Goal: Use online tool/utility: Utilize a website feature to perform a specific function

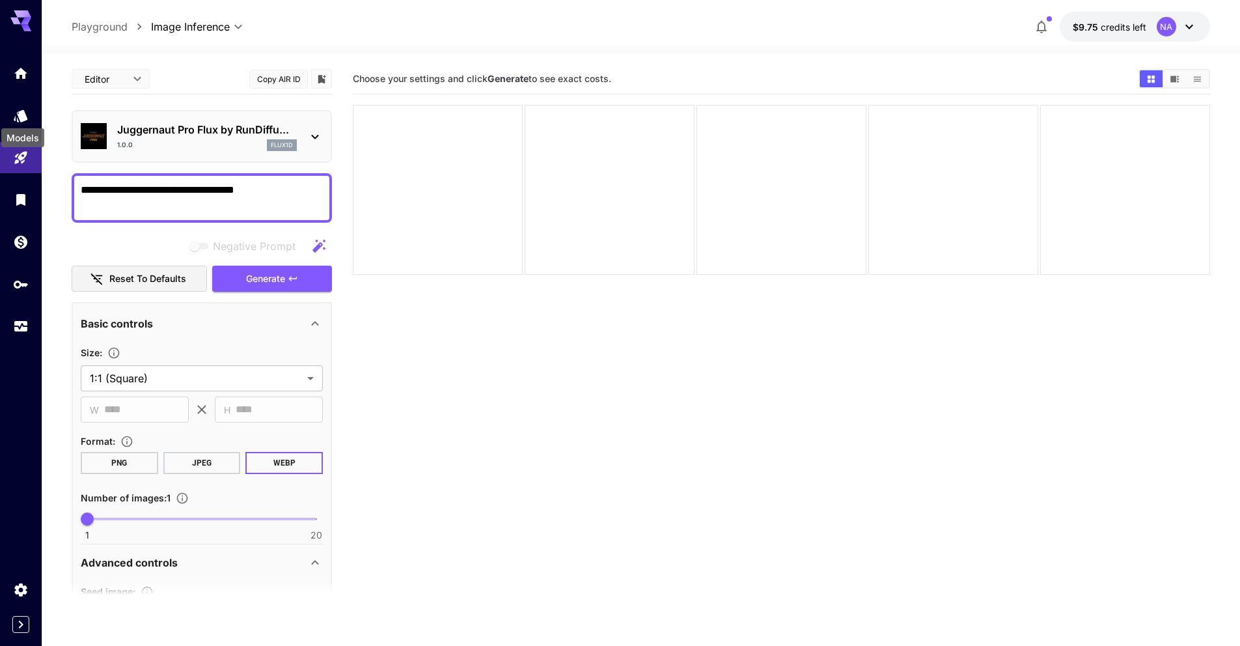
click at [31, 133] on div "Models" at bounding box center [22, 137] width 43 height 19
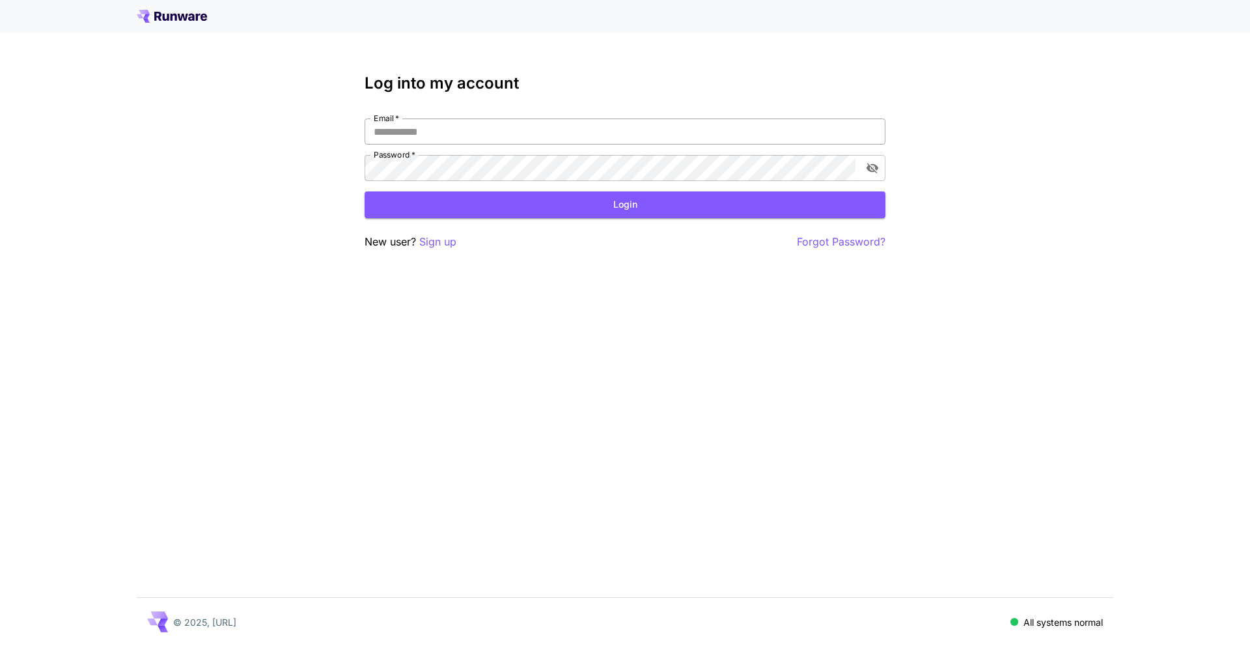
click at [510, 130] on input "Email   *" at bounding box center [624, 131] width 521 height 26
type input "**********"
click button "Login" at bounding box center [624, 204] width 521 height 27
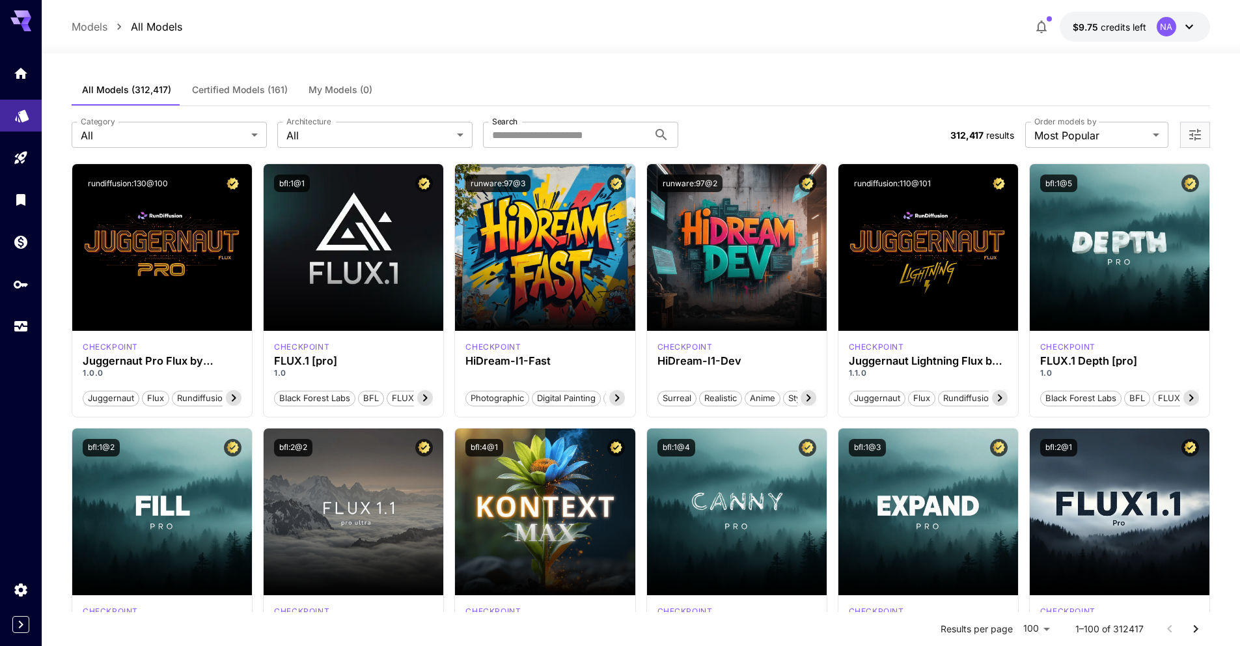
click at [7, 116] on link at bounding box center [21, 116] width 42 height 32
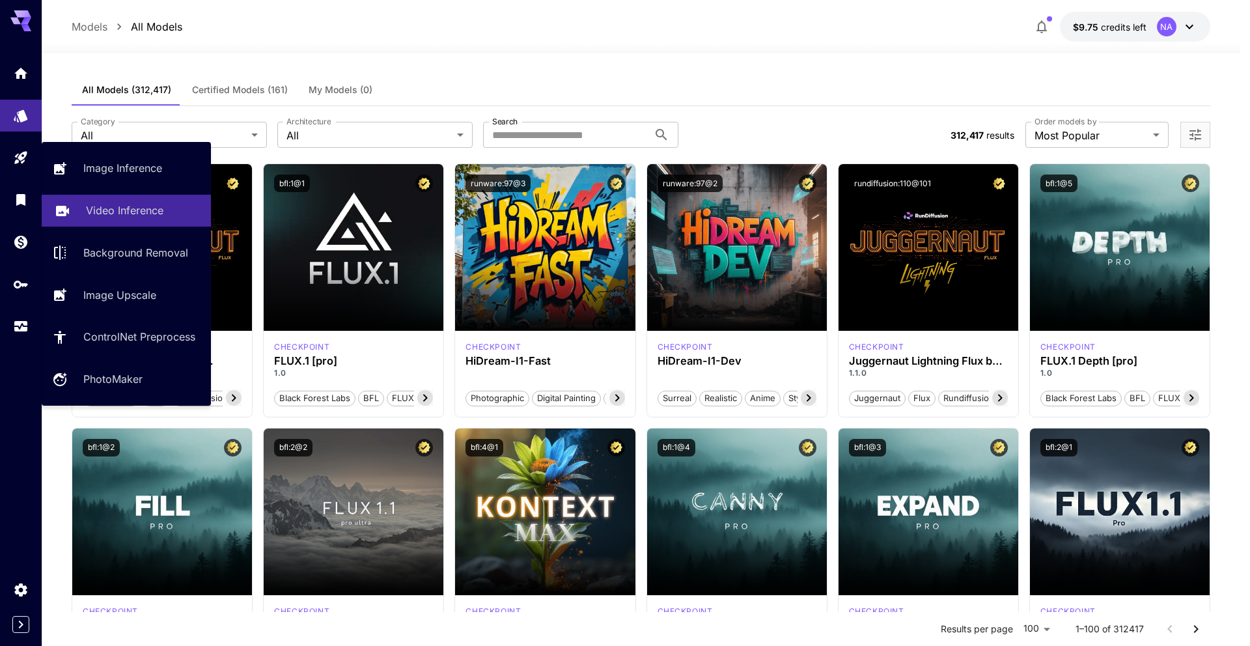
click at [144, 204] on p "Video Inference" at bounding box center [124, 210] width 77 height 16
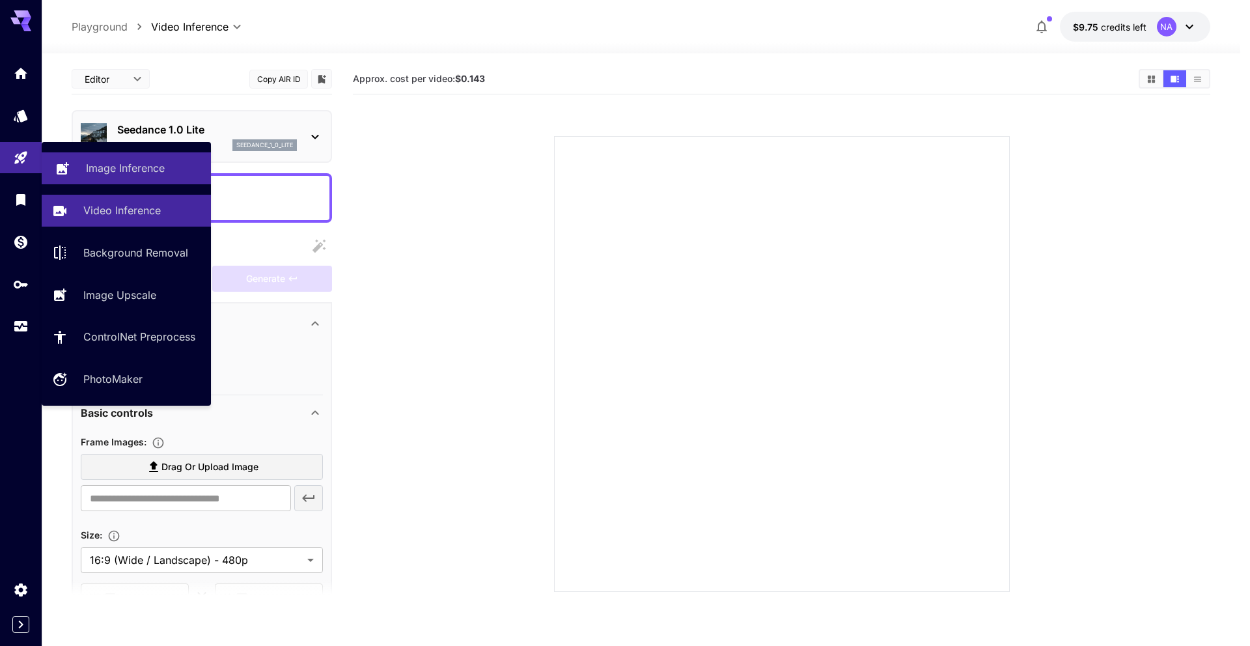
click at [120, 159] on link "Image Inference" at bounding box center [126, 168] width 169 height 32
type input "**********"
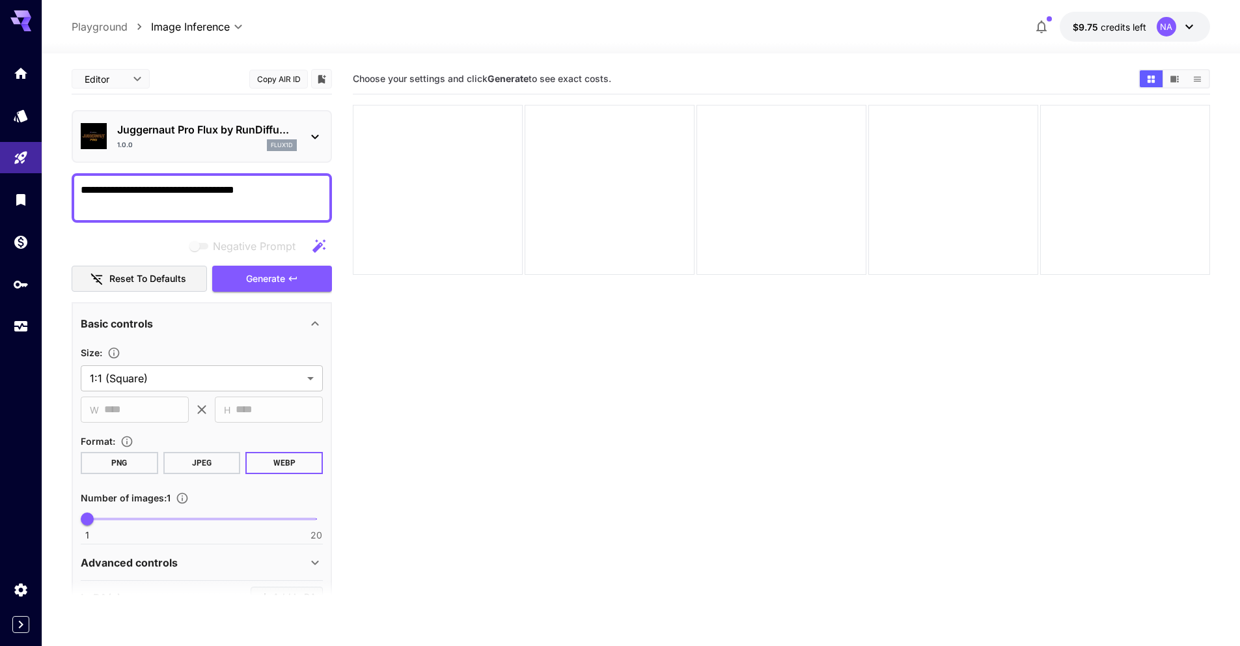
scroll to position [247, 0]
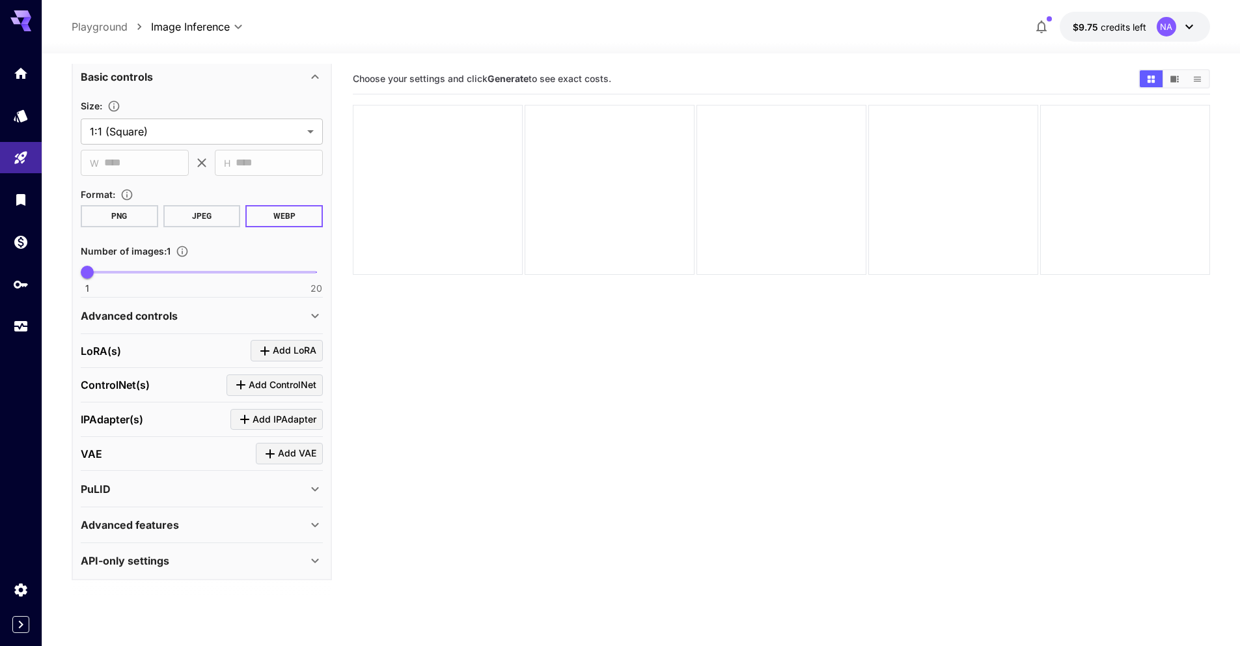
click at [217, 313] on div "Advanced controls" at bounding box center [194, 316] width 226 height 16
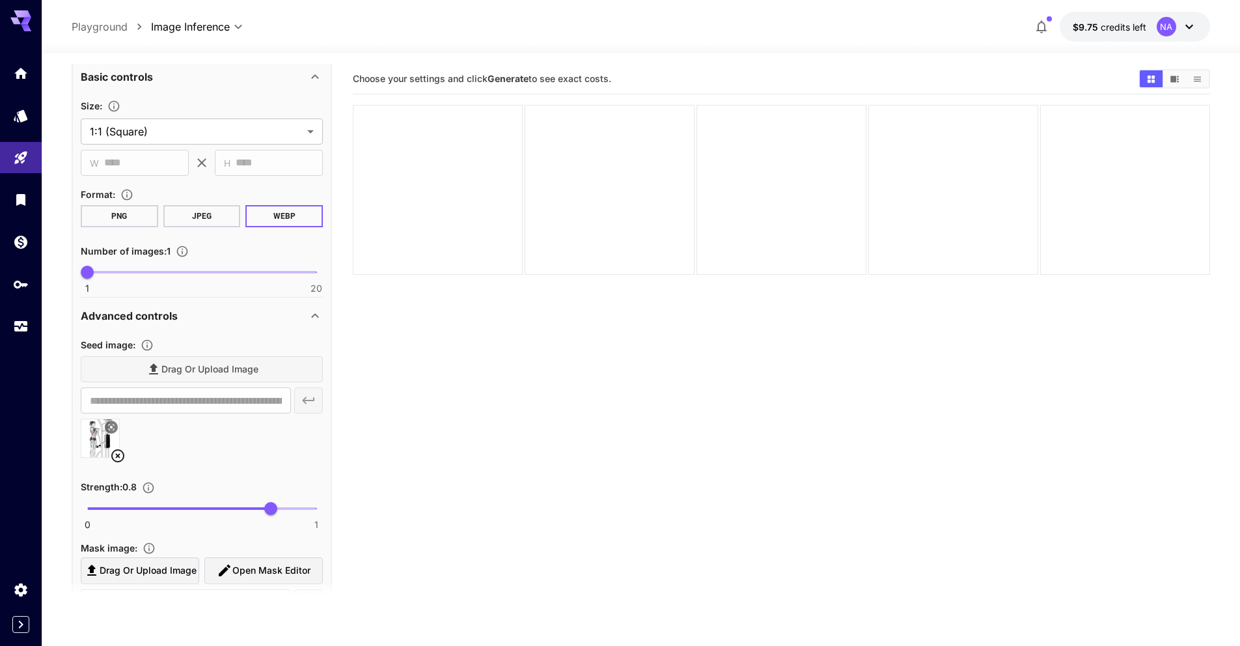
scroll to position [0, 0]
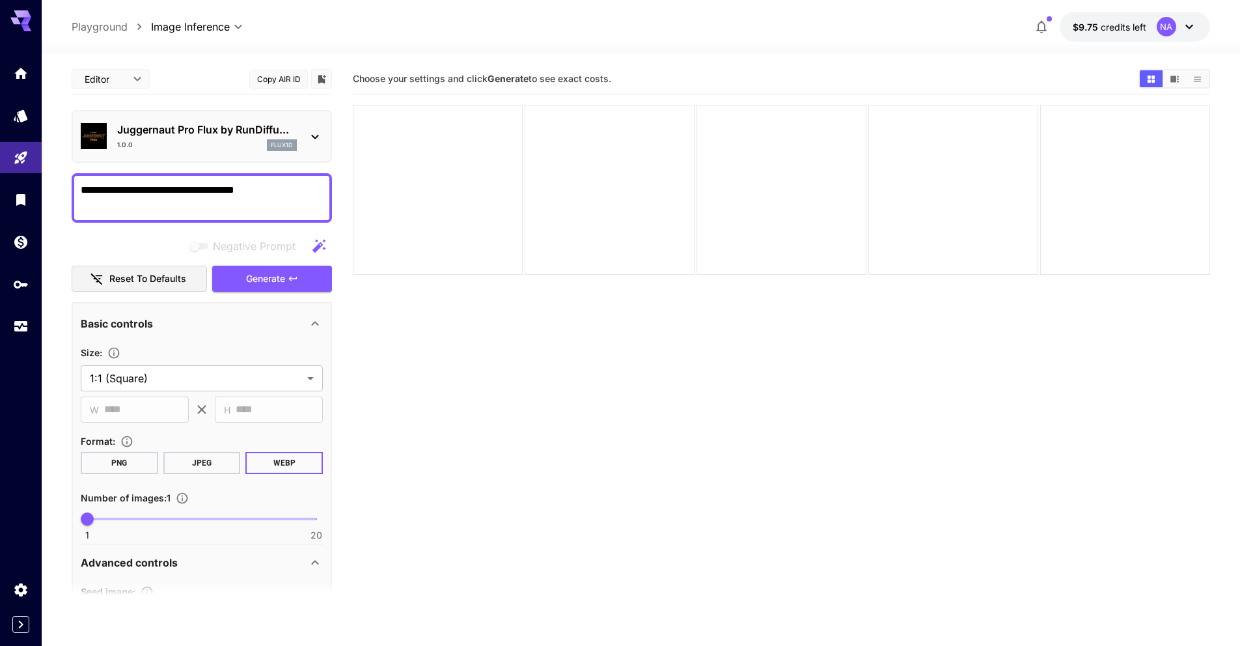
click at [293, 191] on textarea "**********" at bounding box center [202, 197] width 242 height 31
drag, startPoint x: 292, startPoint y: 189, endPoint x: 37, endPoint y: 186, distance: 255.1
click at [37, 186] on div "**********" at bounding box center [620, 374] width 1240 height 748
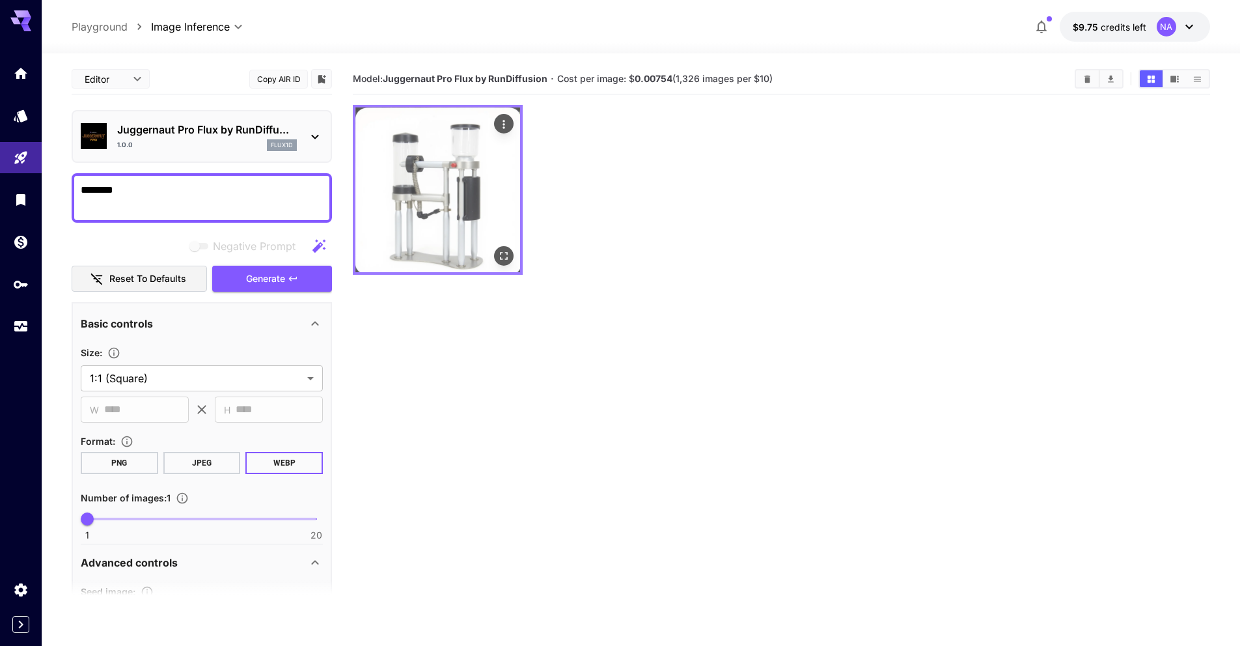
type textarea "********"
click at [431, 185] on img at bounding box center [437, 189] width 165 height 165
click at [506, 256] on icon "Open in fullscreen" at bounding box center [503, 255] width 13 height 13
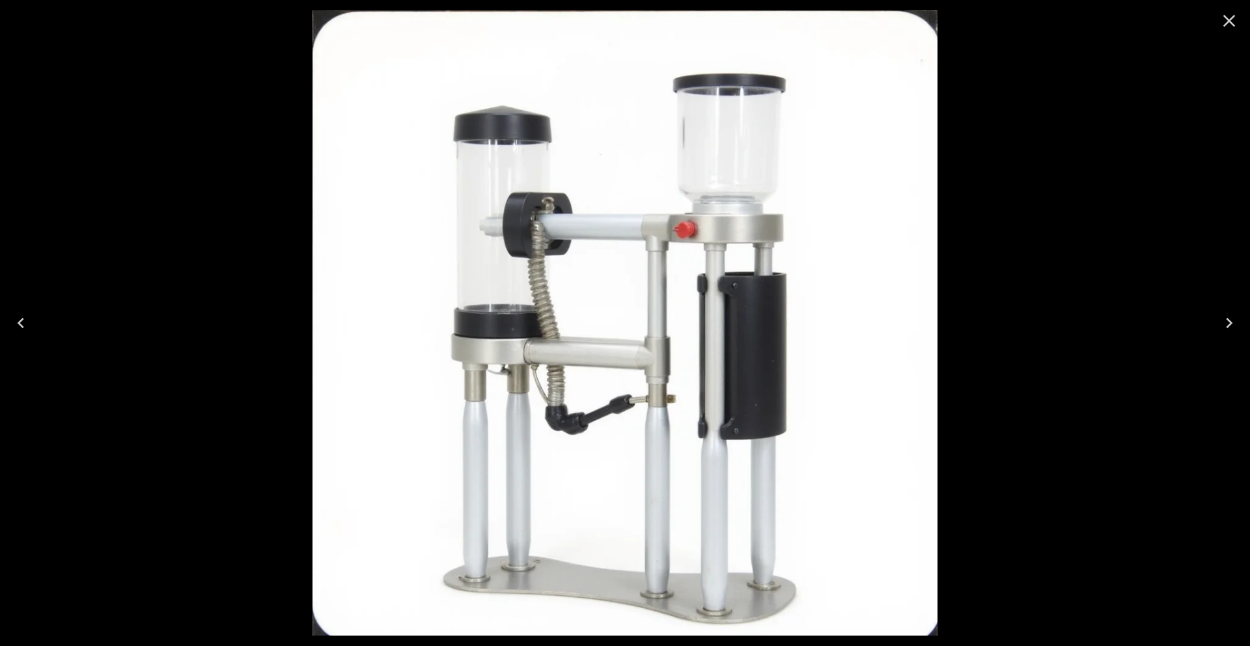
click at [1224, 27] on icon "Close" at bounding box center [1228, 20] width 21 height 21
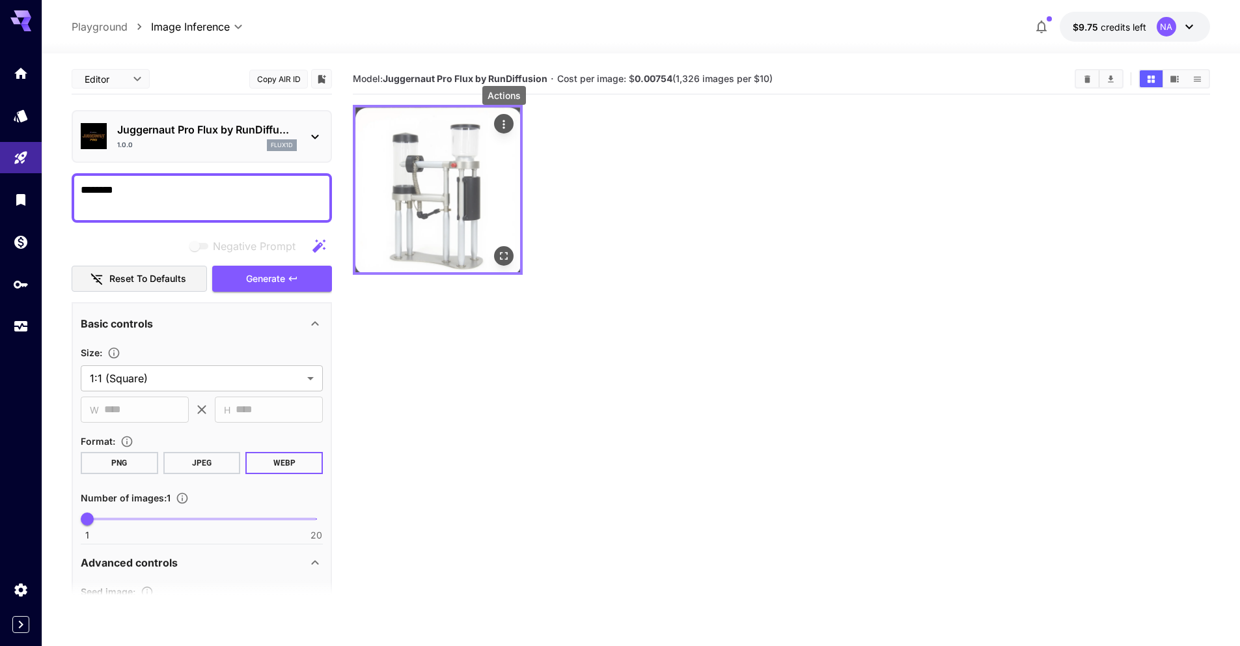
click at [504, 116] on div "Actions" at bounding box center [503, 124] width 13 height 16
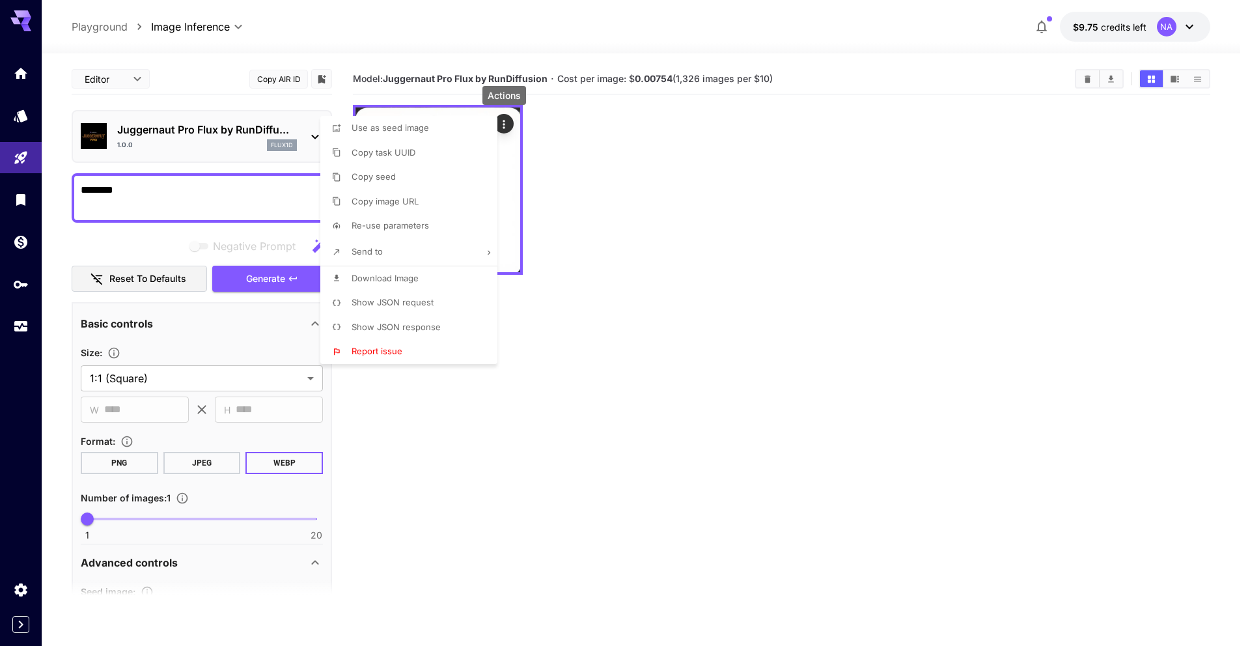
click at [722, 202] on div at bounding box center [625, 323] width 1250 height 646
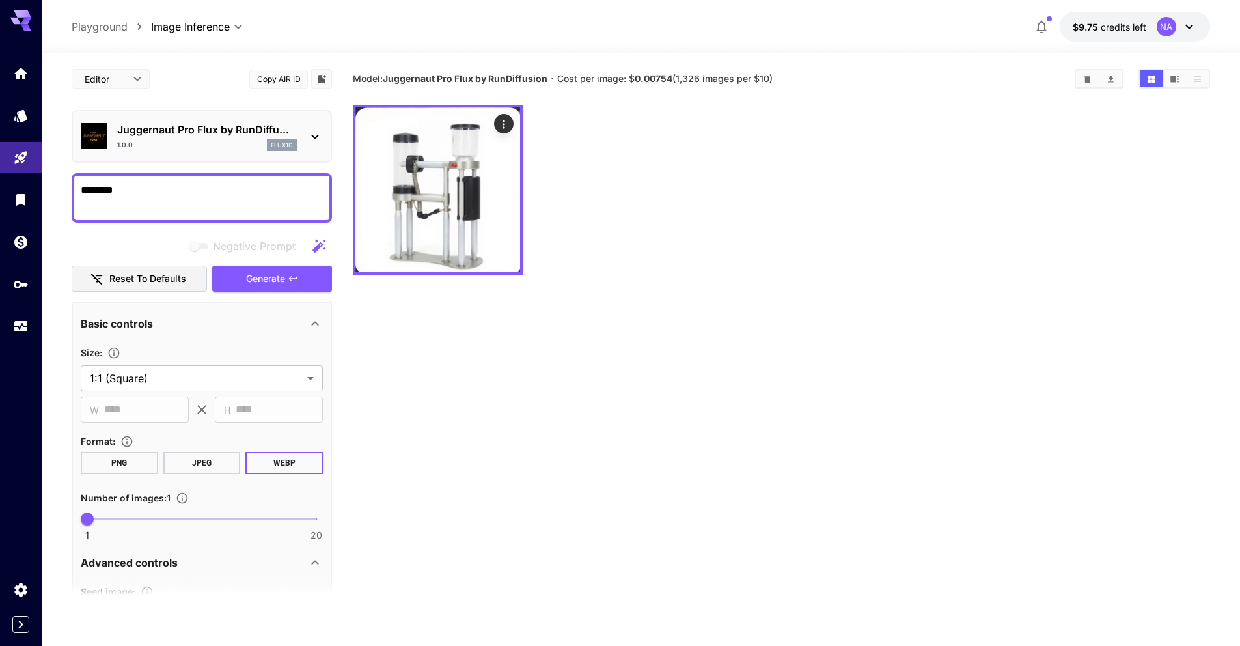
click at [147, 184] on textarea "********" at bounding box center [202, 197] width 242 height 31
click at [6, 118] on link at bounding box center [21, 116] width 42 height 32
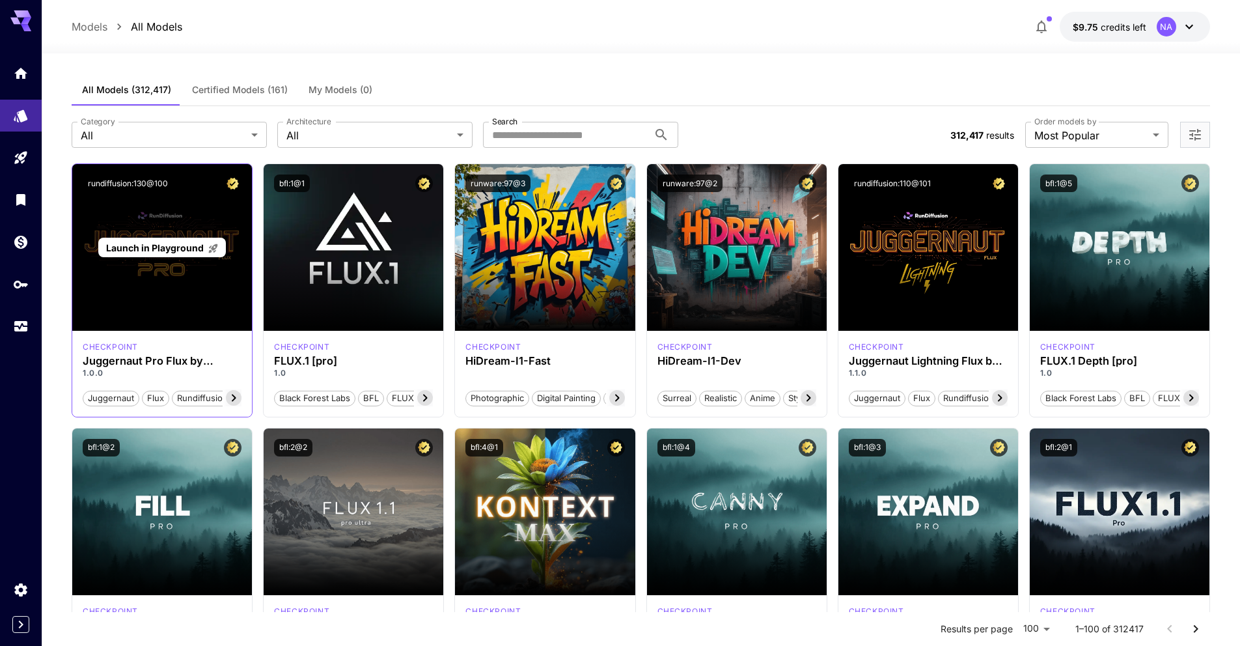
click at [126, 242] on span "Launch in Playground" at bounding box center [155, 247] width 98 height 11
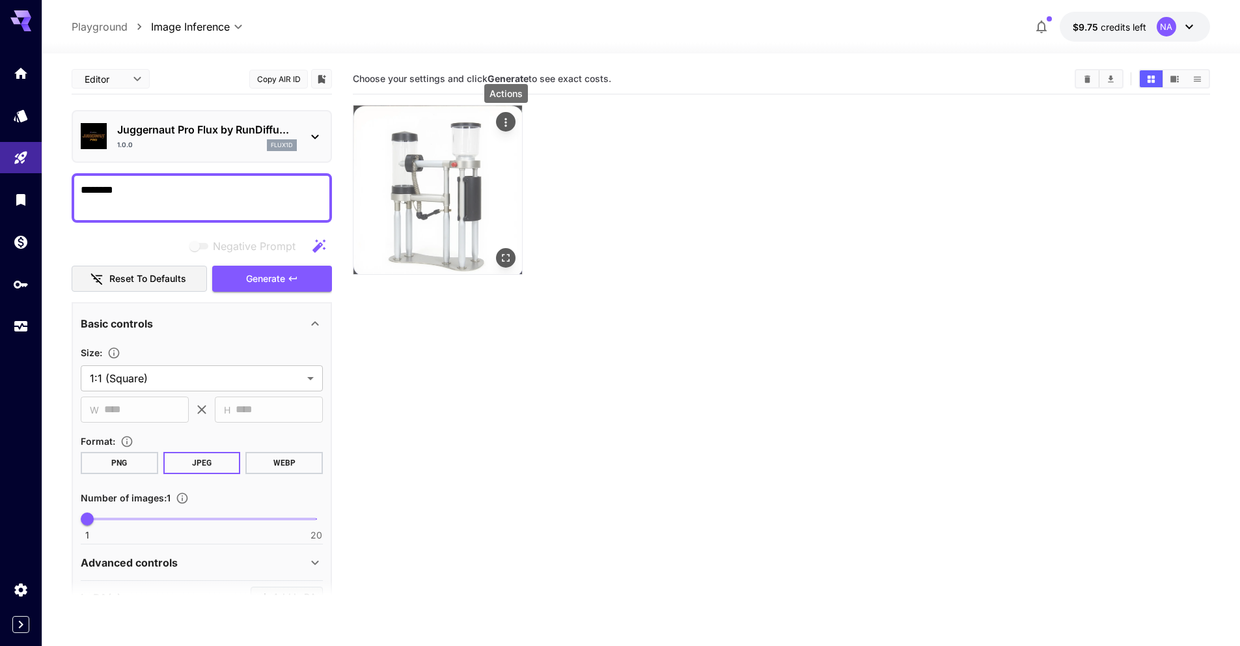
click at [502, 124] on icon "Actions" at bounding box center [505, 122] width 13 height 13
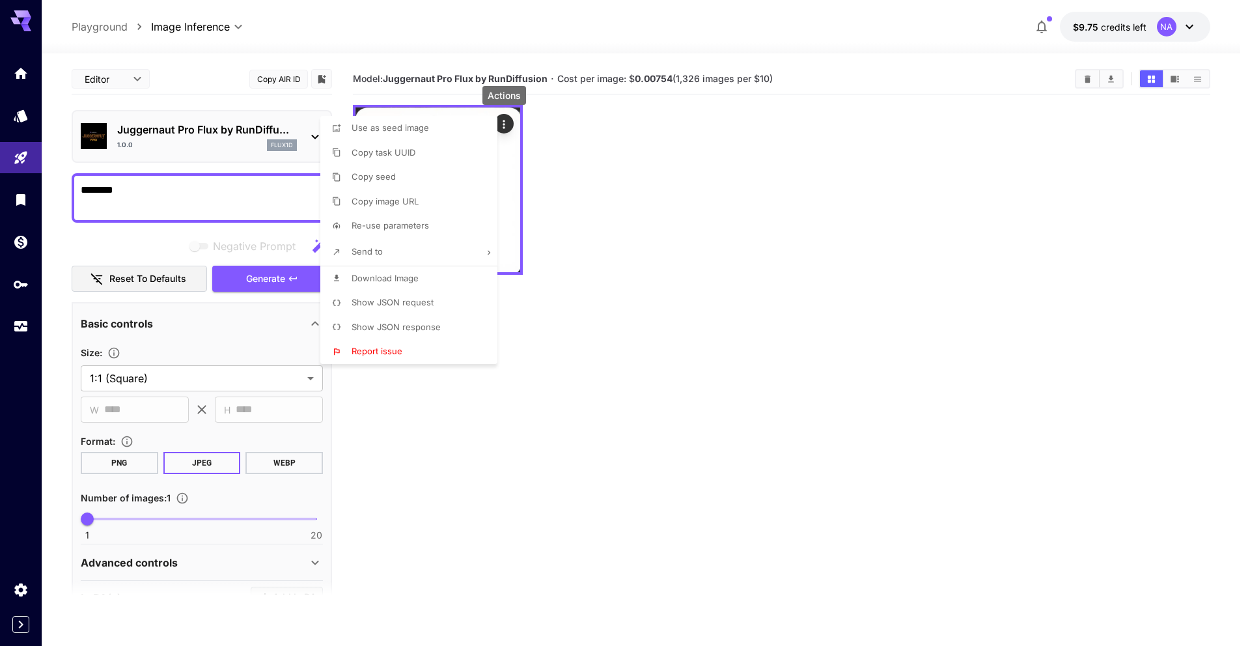
click at [121, 461] on div at bounding box center [625, 323] width 1250 height 646
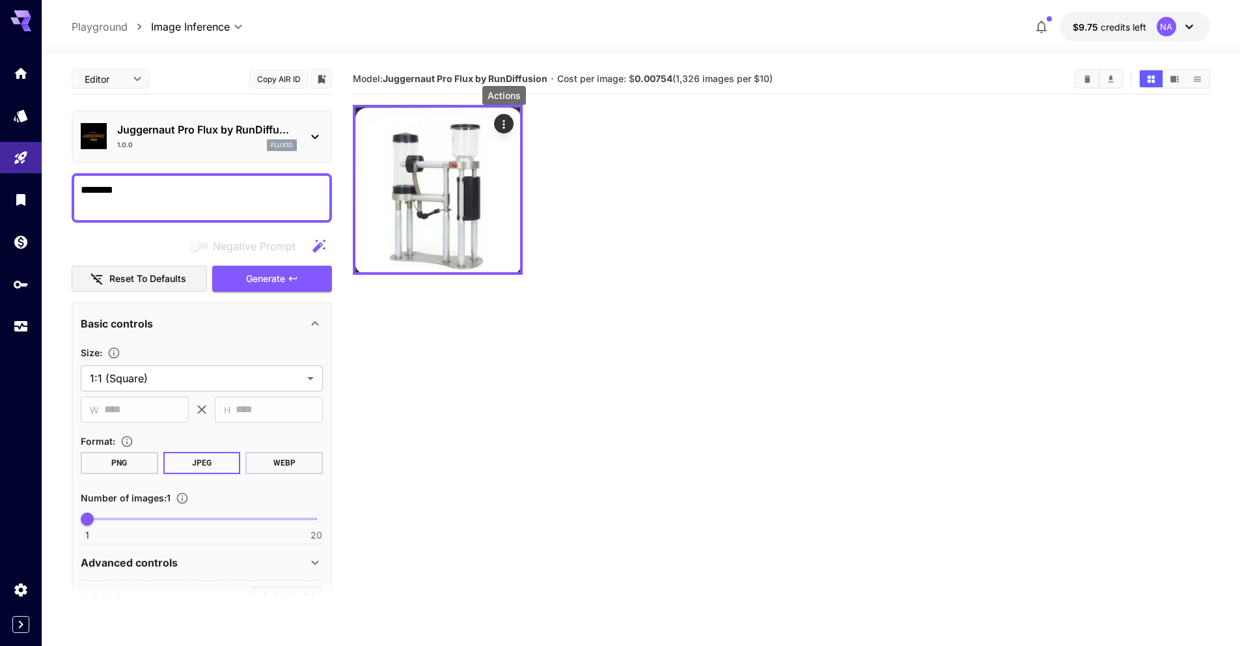
click at [282, 471] on button "WEBP" at bounding box center [283, 463] width 77 height 22
click at [596, 435] on section "Model: Juggernaut Pro Flux by RunDiffusion · Cost per image: $ 0.00754 (1,326 i…" at bounding box center [781, 387] width 857 height 646
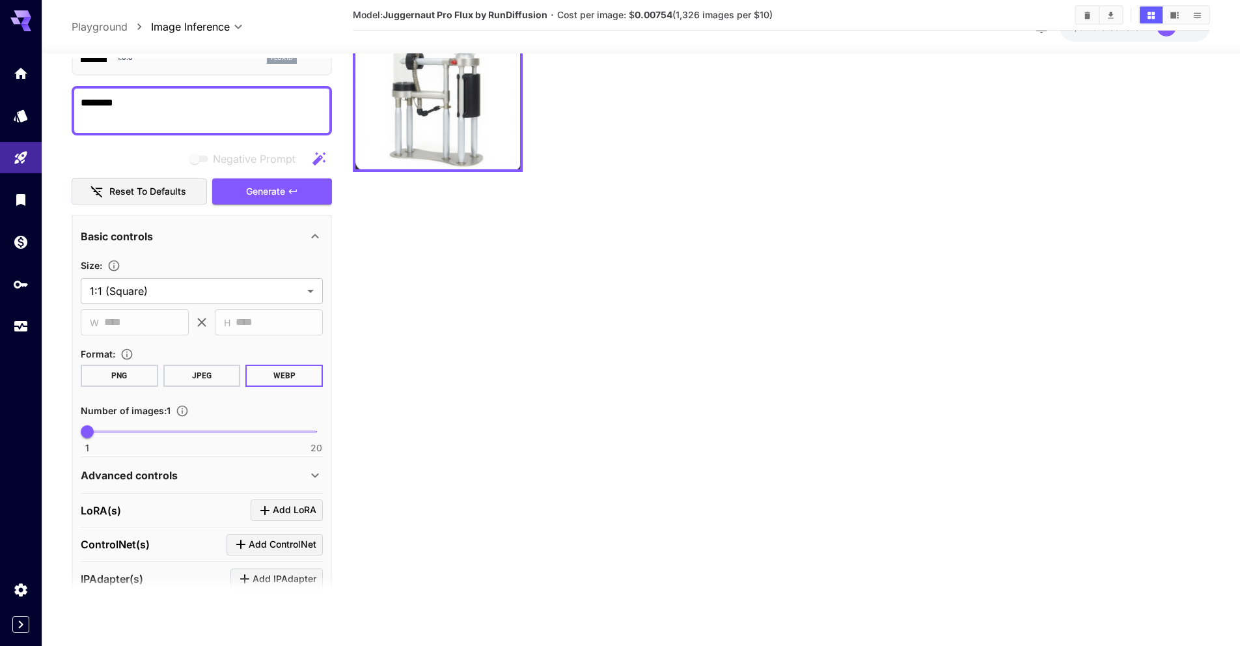
scroll to position [246, 0]
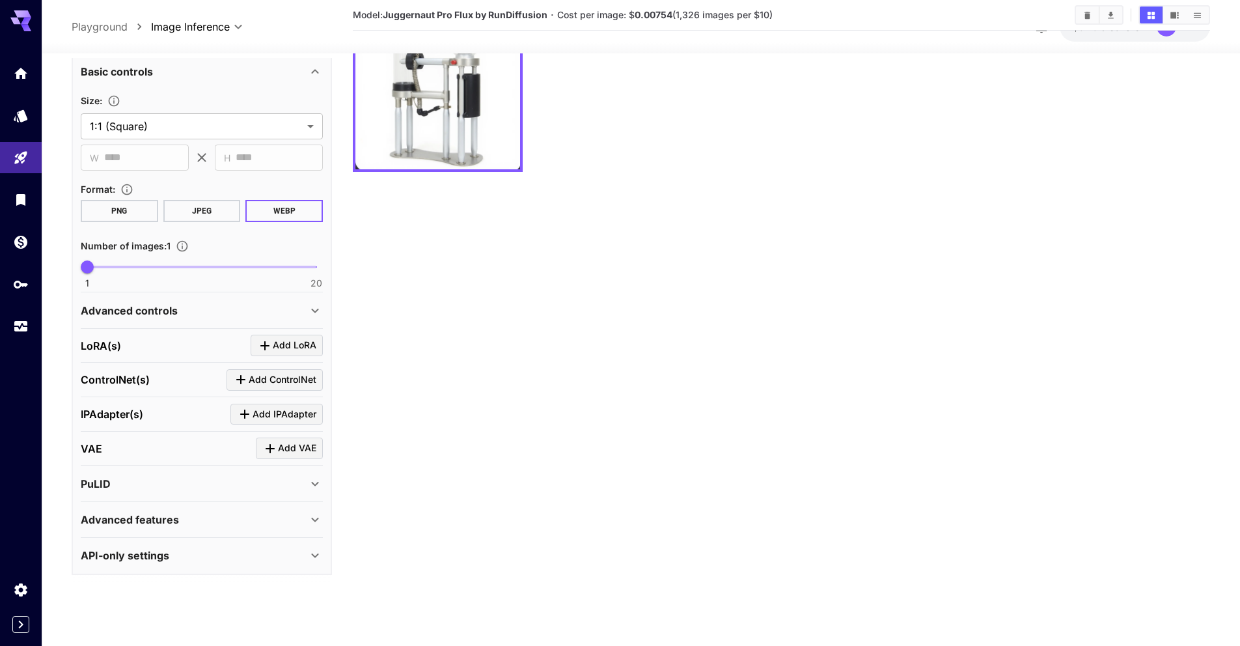
click at [294, 307] on div "Advanced controls" at bounding box center [194, 310] width 226 height 16
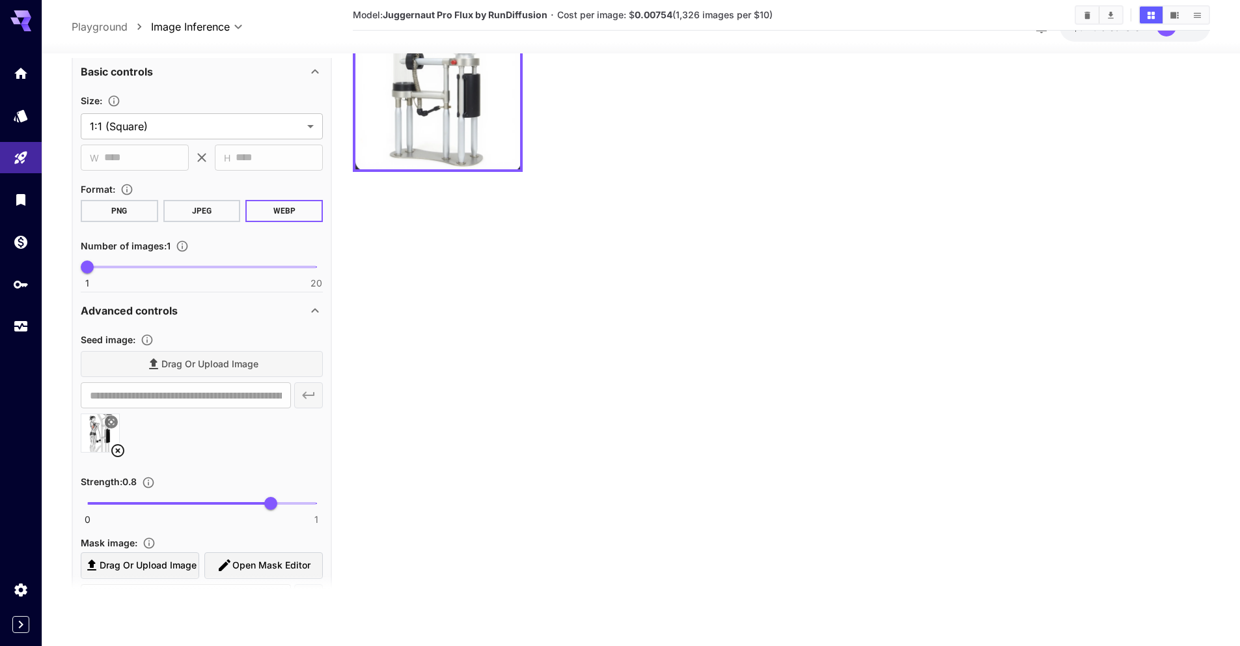
click at [117, 449] on icon at bounding box center [117, 450] width 13 height 13
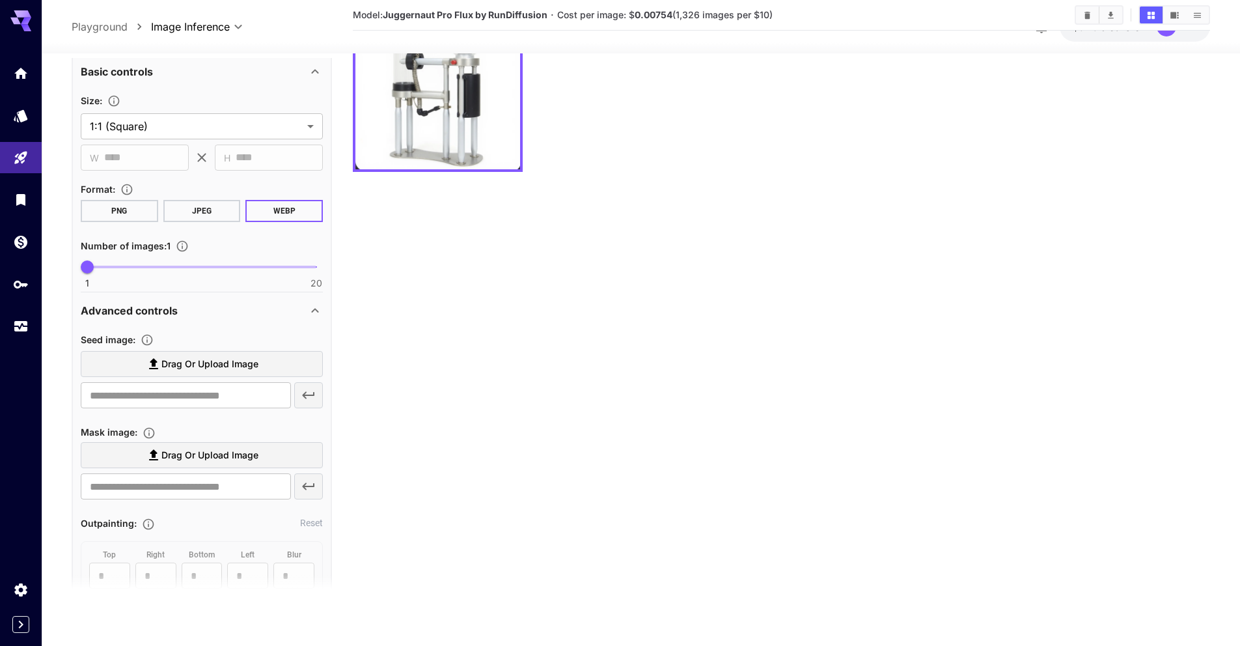
click at [450, 391] on section "Model: Juggernaut Pro Flux by RunDiffusion · Cost per image: $ 0.00754 (1,326 i…" at bounding box center [781, 284] width 857 height 646
click at [292, 312] on div "Advanced controls" at bounding box center [194, 310] width 226 height 16
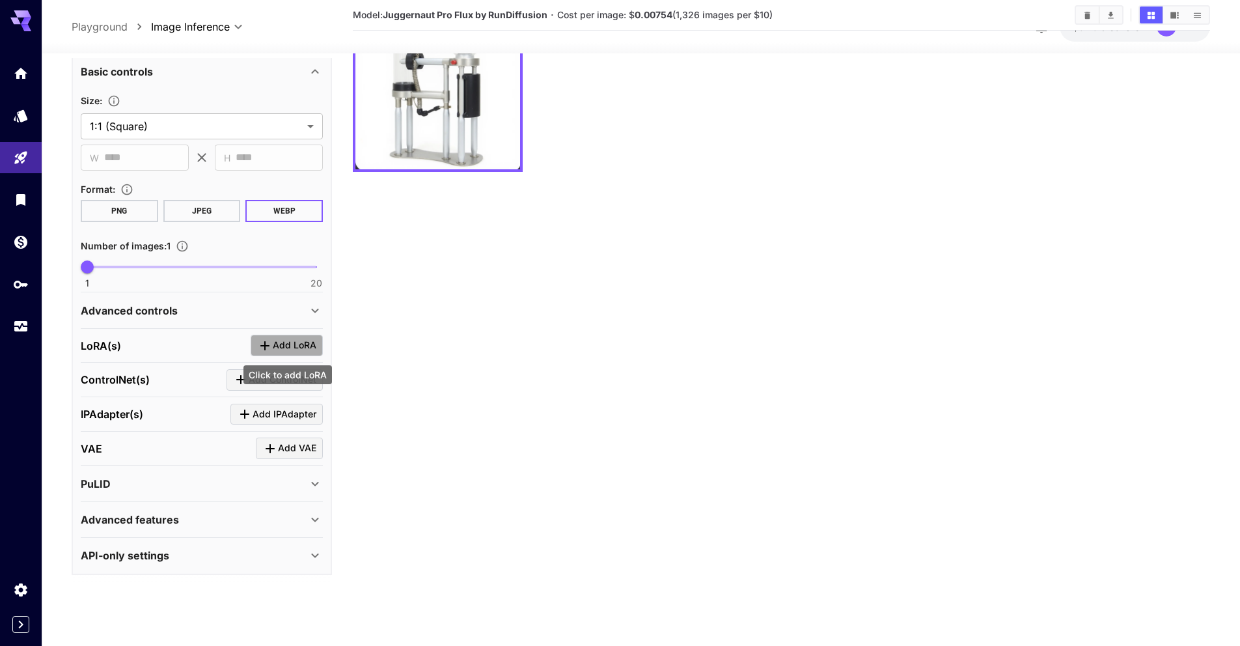
click at [279, 340] on span "Add LoRA" at bounding box center [295, 345] width 44 height 16
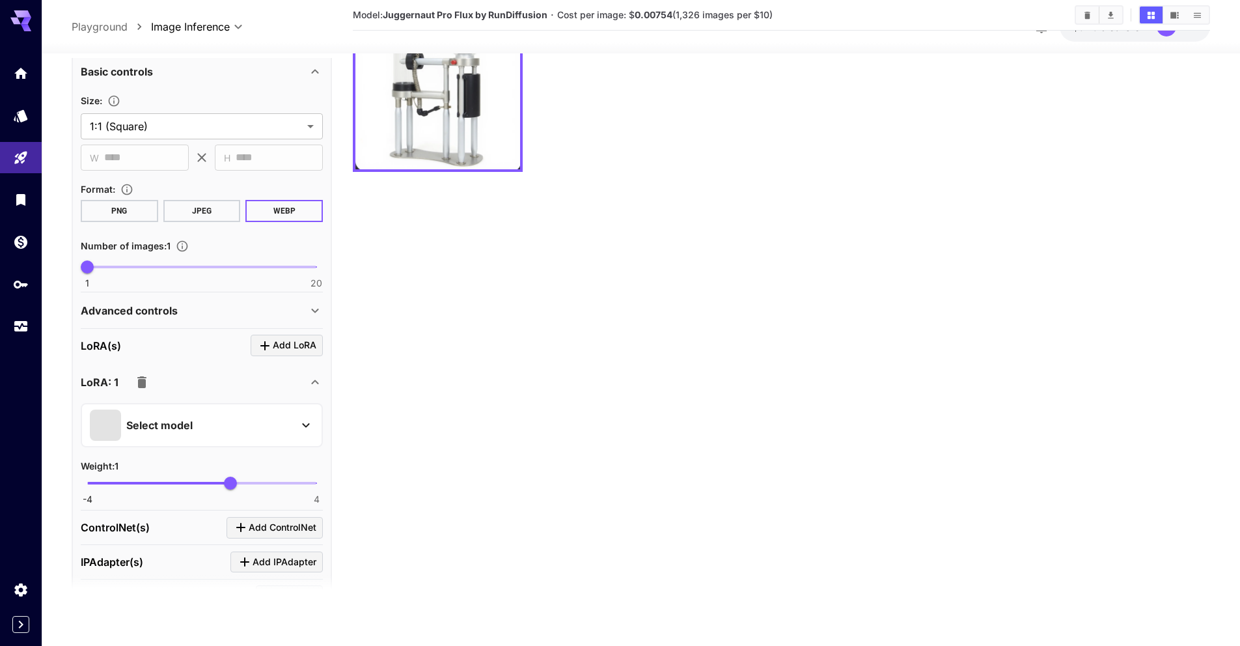
click at [134, 376] on icon "button" at bounding box center [142, 382] width 16 height 16
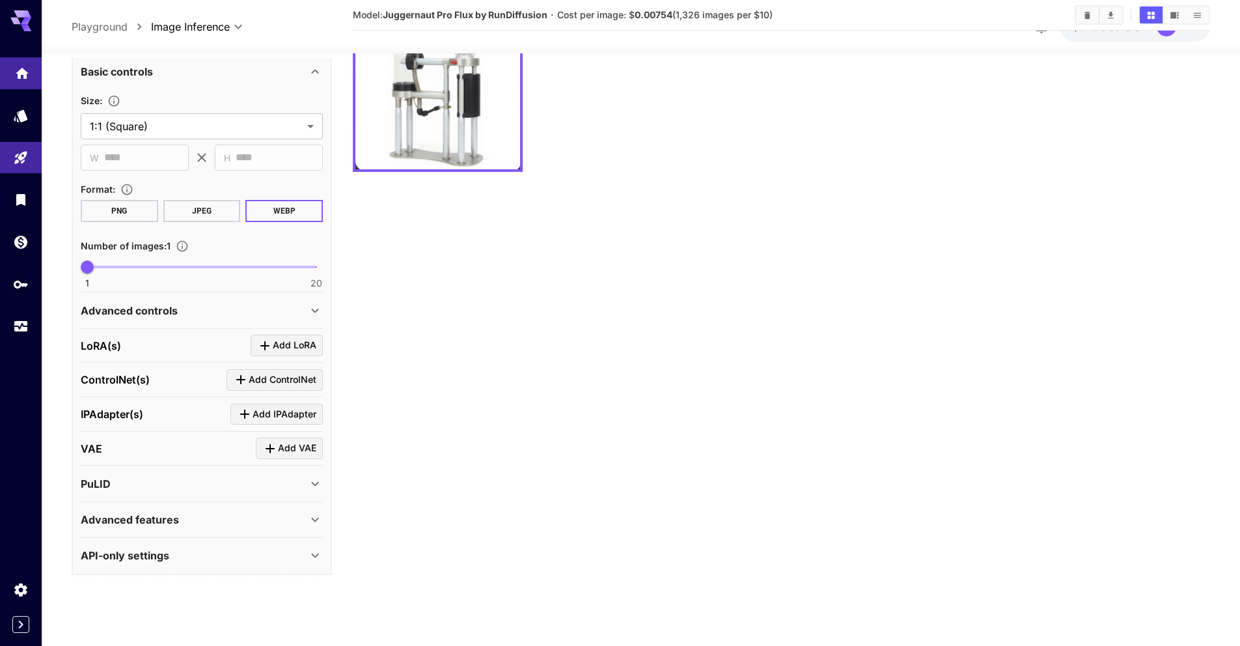
click at [4, 81] on link at bounding box center [21, 73] width 42 height 32
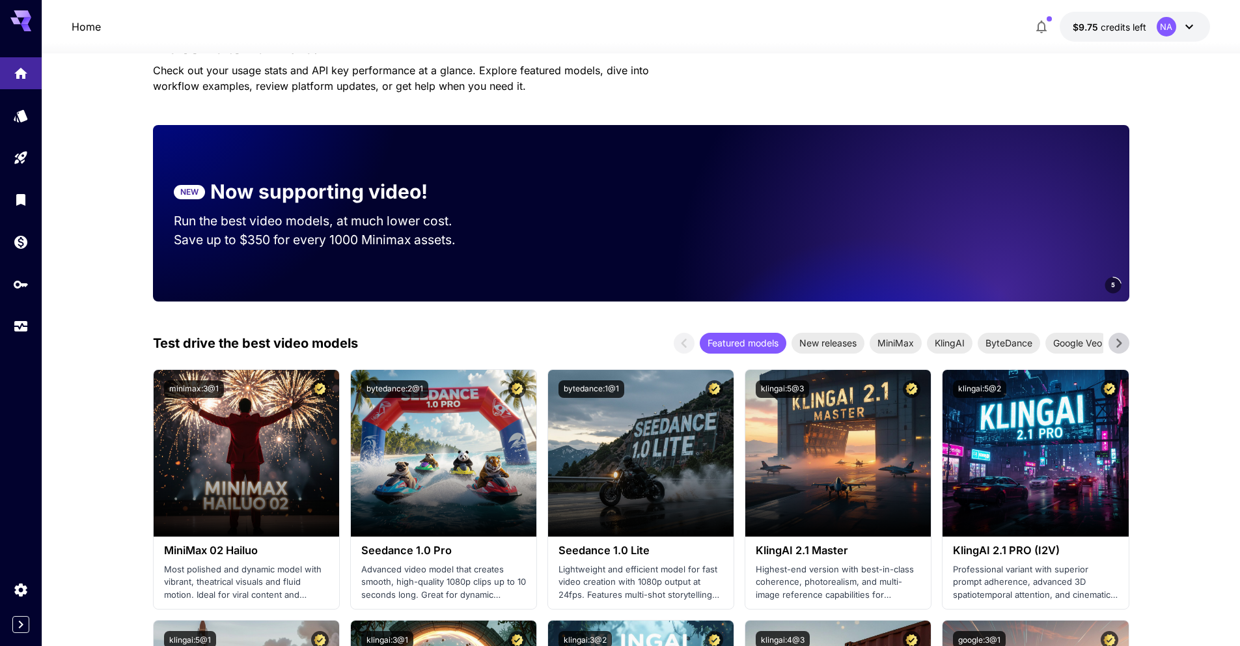
click at [478, 333] on div "Test drive the best video models Featured models New releases MiniMax KlingAI B…" at bounding box center [641, 343] width 976 height 21
